Goal: Information Seeking & Learning: Learn about a topic

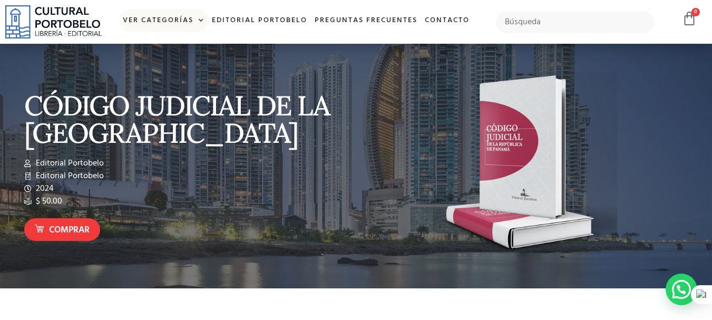
click at [198, 21] on span at bounding box center [198, 21] width 11 height 16
click at [196, 21] on span at bounding box center [198, 21] width 11 height 16
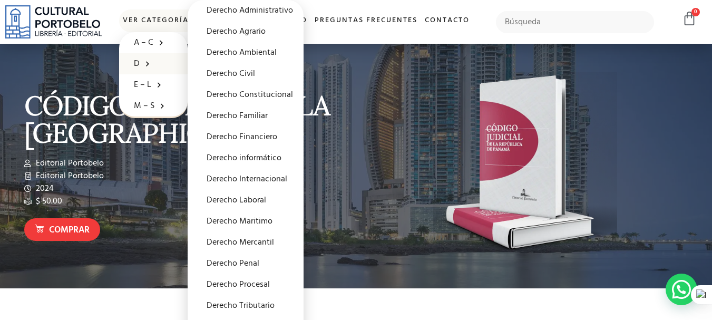
click at [140, 65] on span at bounding box center [145, 63] width 11 height 16
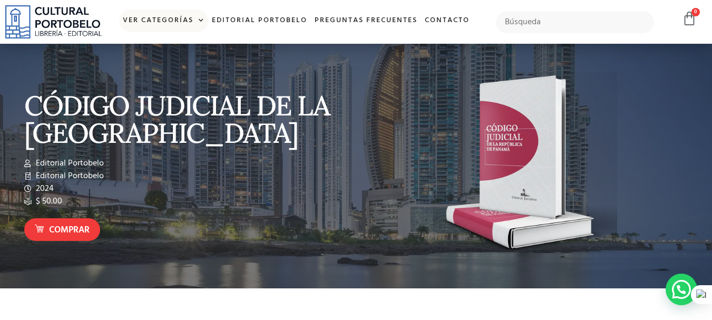
click at [181, 21] on link "Ver Categorías" at bounding box center [163, 20] width 89 height 23
click at [167, 24] on link "Ver Categorías" at bounding box center [163, 20] width 89 height 23
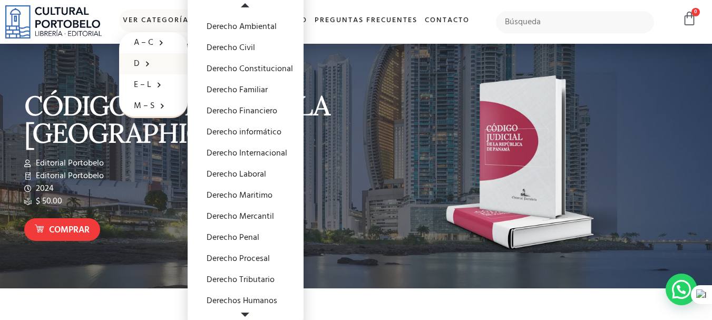
click at [248, 309] on span at bounding box center [245, 314] width 115 height 11
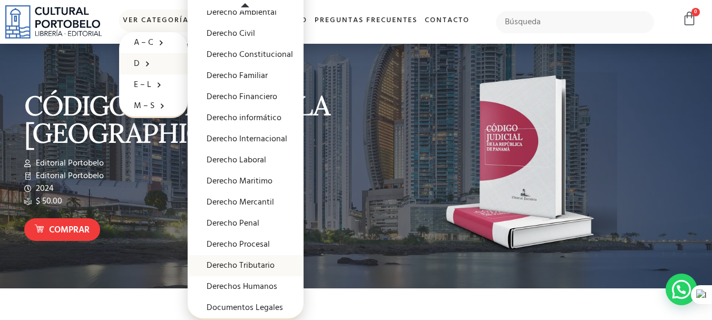
click at [241, 267] on link "Derecho Tributario" at bounding box center [246, 265] width 116 height 21
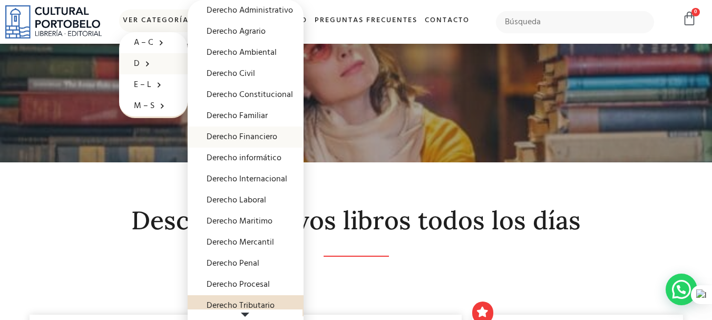
click at [257, 134] on link "Derecho Financiero" at bounding box center [246, 137] width 116 height 21
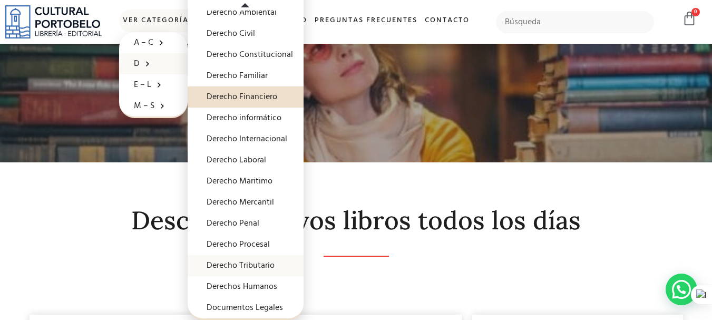
click at [264, 266] on link "Derecho Tributario" at bounding box center [246, 265] width 116 height 21
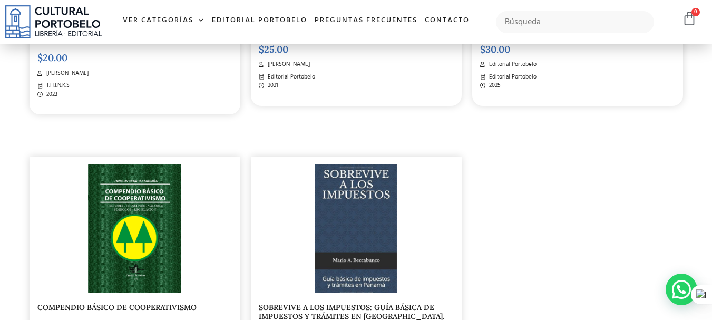
scroll to position [316, 0]
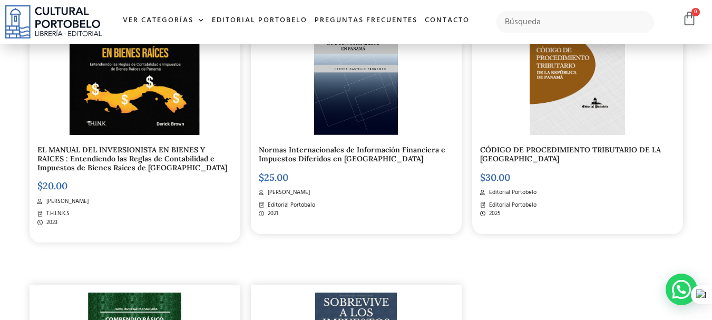
click at [526, 154] on link "CÓDIGO DE PROCEDIMIENTO TRIBUTARIO DE LA REPÚBLICA DE PANAMÁ" at bounding box center [570, 154] width 181 height 18
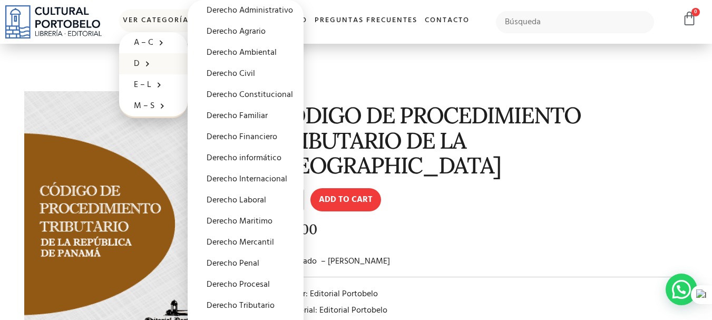
click at [404, 70] on section "🔍 CÓDIGO DE PROCEDIMIENTO TRIBUTARIO DE LA [GEOGRAPHIC_DATA] CÓDIGO DE PROCEDIM…" at bounding box center [356, 239] width 712 height 390
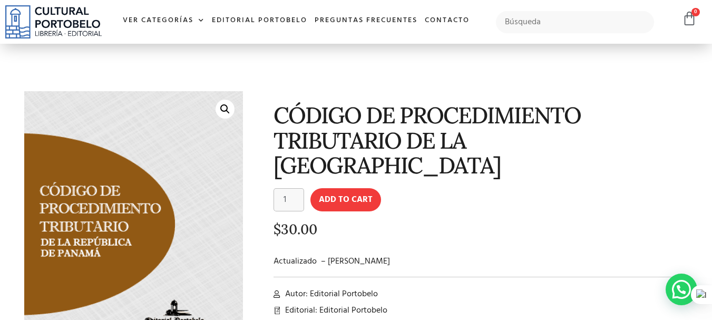
drag, startPoint x: 278, startPoint y: 109, endPoint x: 377, endPoint y: 157, distance: 110.4
click at [377, 157] on h1 "CÓDIGO DE PROCEDIMIENTO TRIBUTARIO DE LA [GEOGRAPHIC_DATA]" at bounding box center [480, 140] width 412 height 75
copy h1 "CÓDIGO DE PROCEDIMIENTO TRIBUTARIO DE LA [GEOGRAPHIC_DATA]"
